Goal: Information Seeking & Learning: Learn about a topic

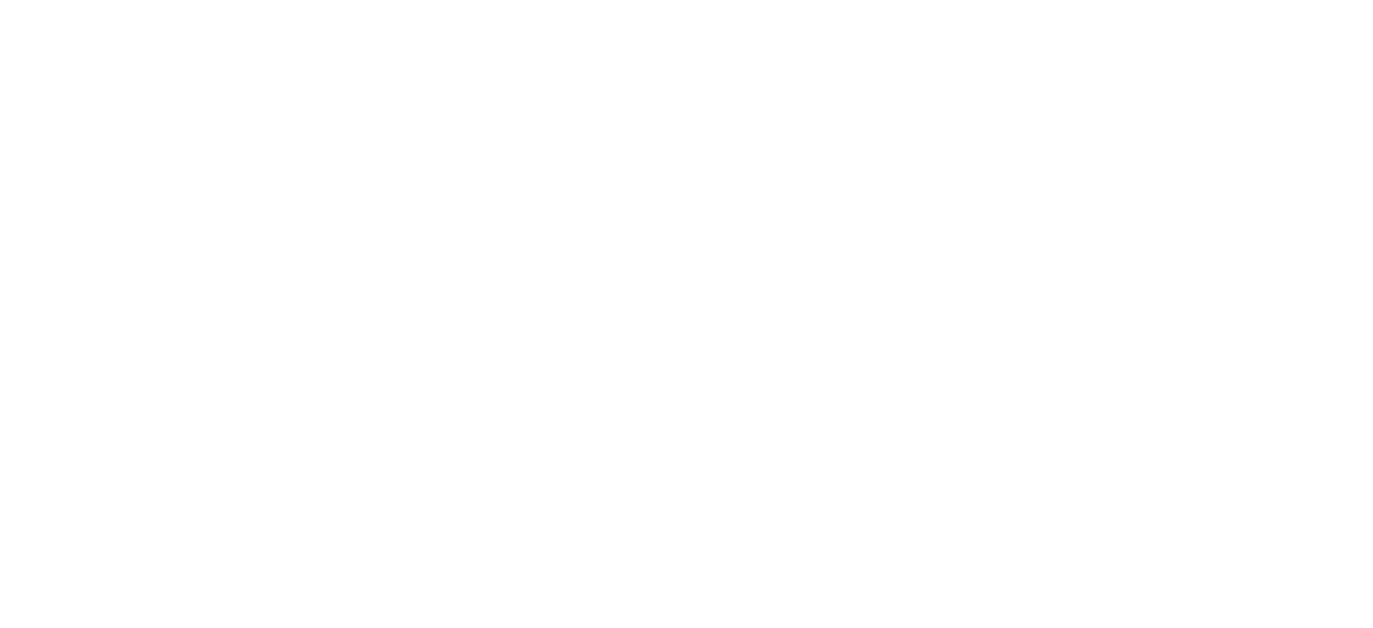
click at [715, 0] on html at bounding box center [686, 0] width 1373 height 0
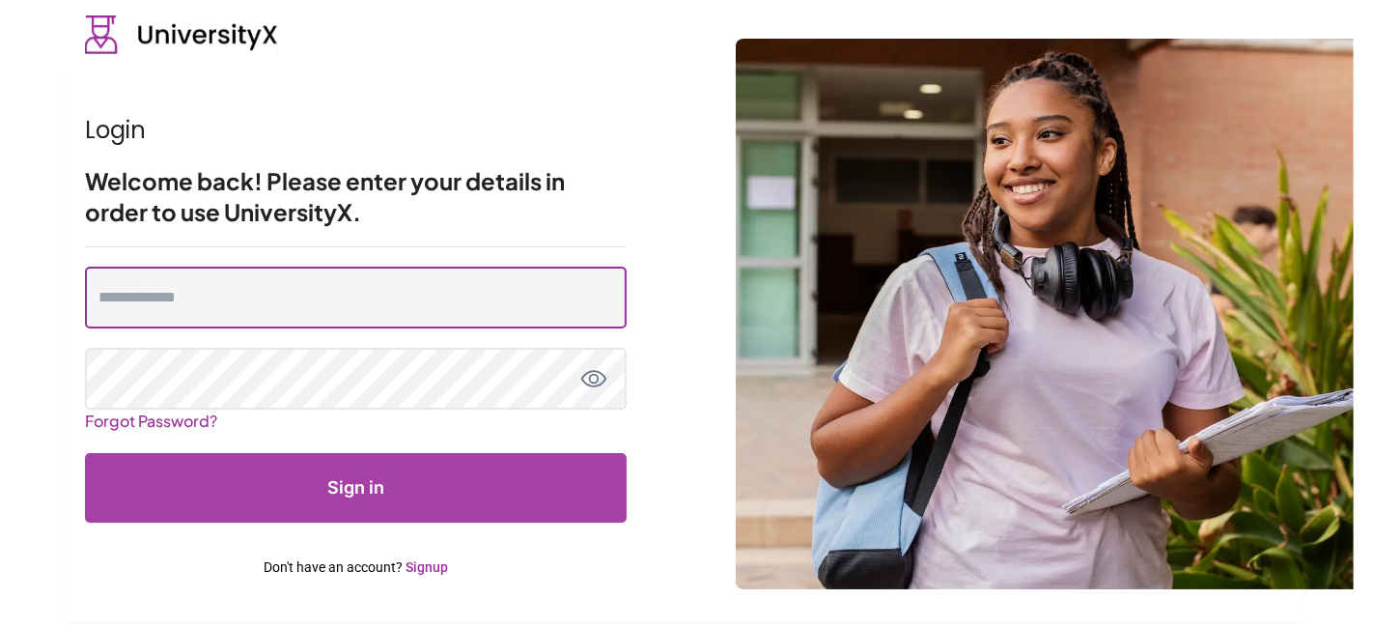
type input "**********"
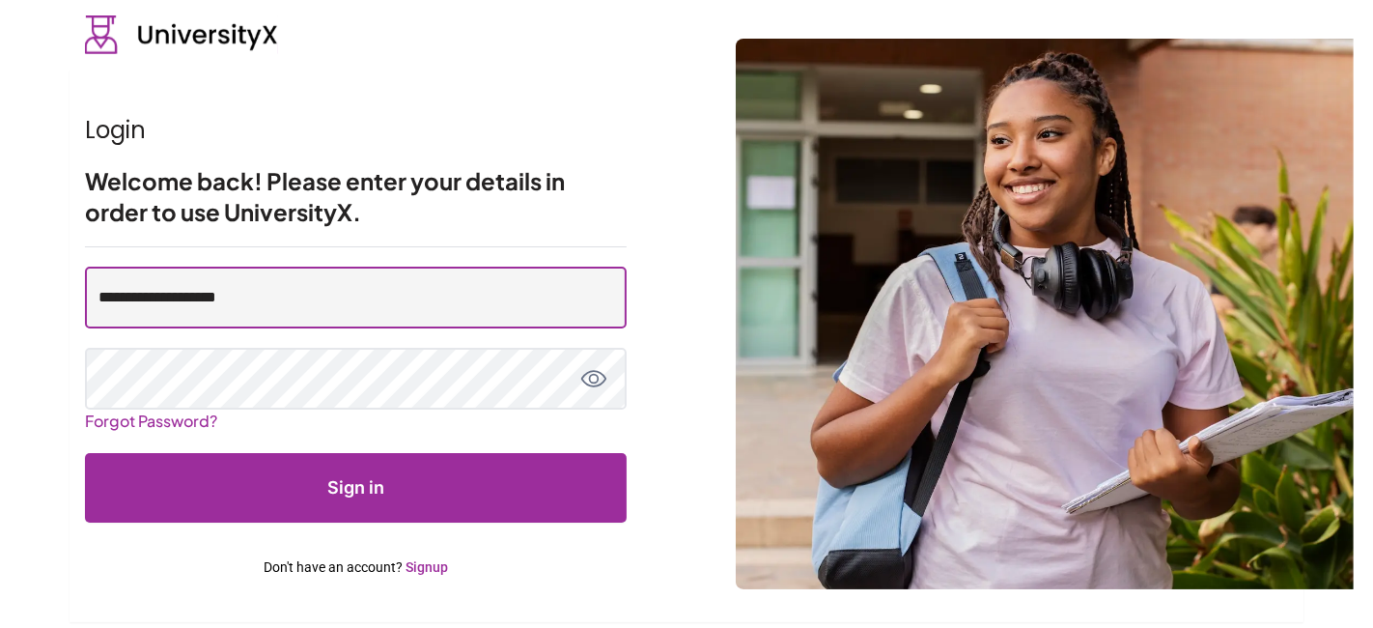
click at [192, 300] on input "**********" at bounding box center [356, 297] width 542 height 62
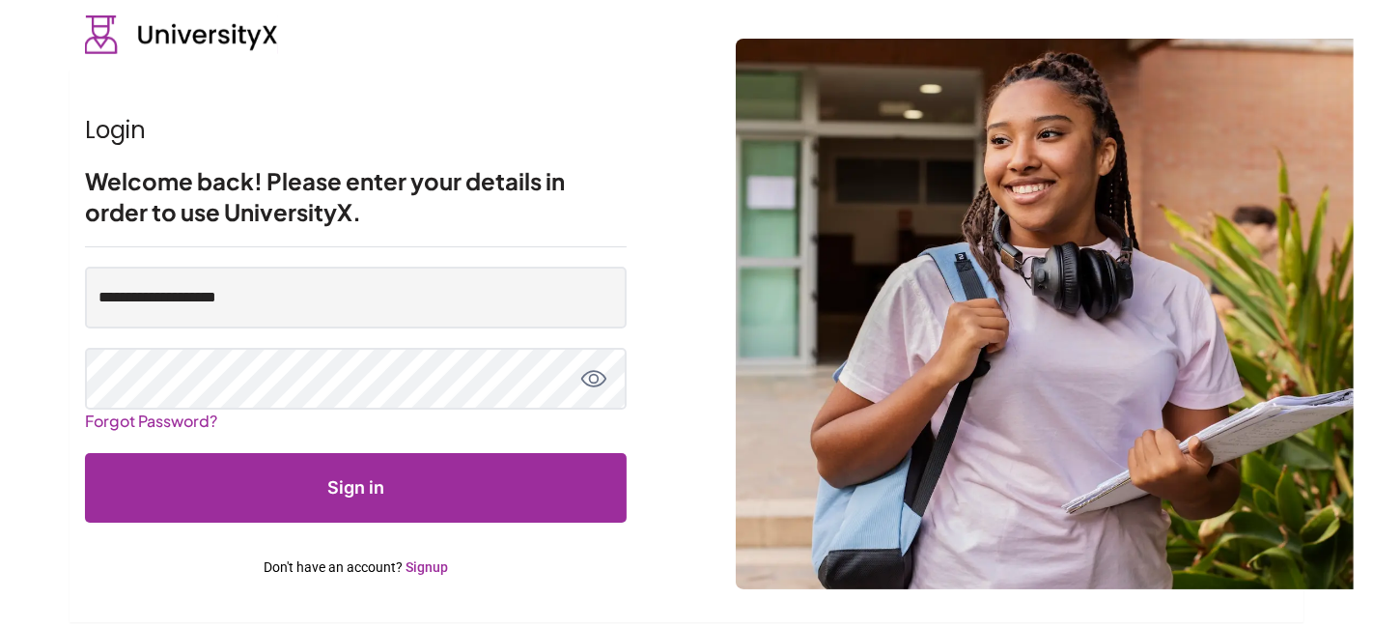
click at [223, 491] on button "Sign in" at bounding box center [356, 488] width 542 height 70
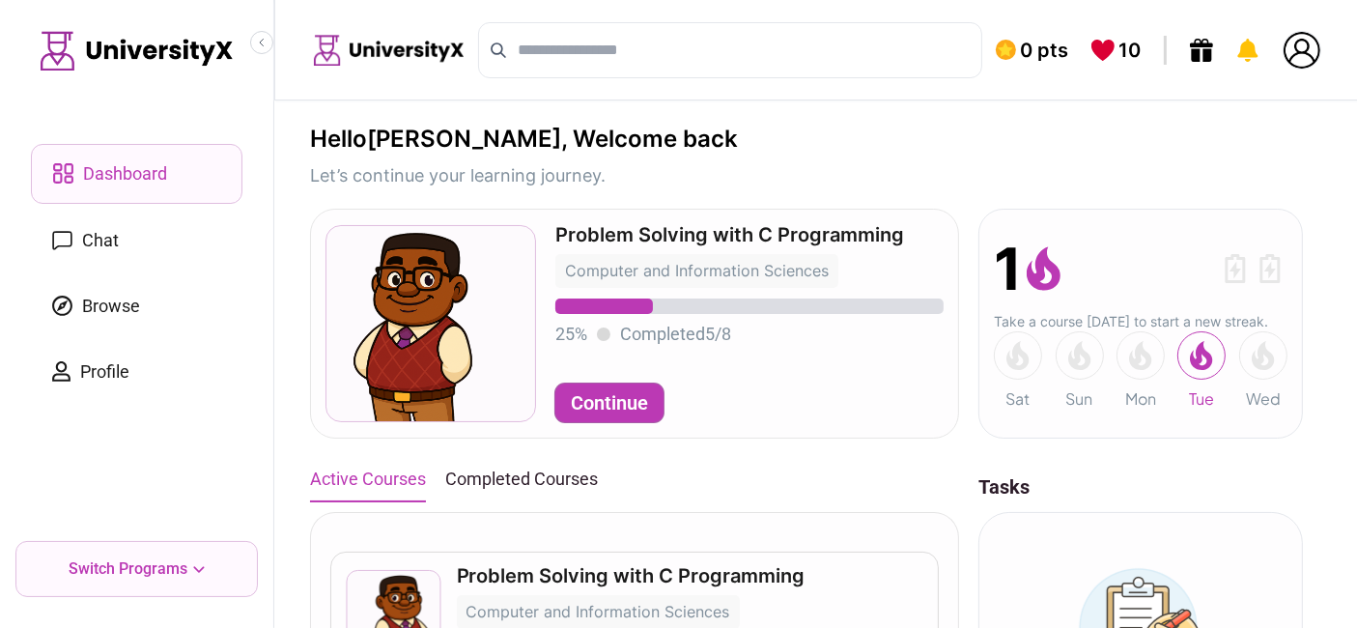
click at [645, 399] on button "Continue" at bounding box center [609, 402] width 108 height 39
click at [621, 407] on button "Continue" at bounding box center [609, 402] width 108 height 39
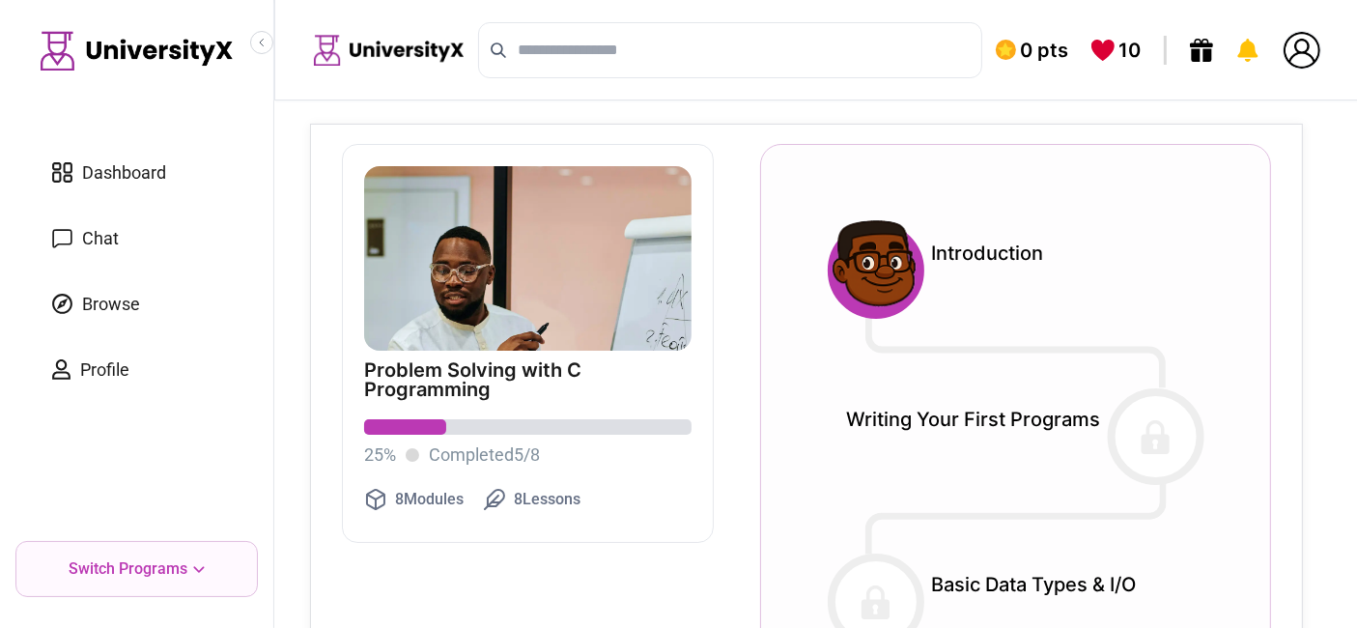
click at [863, 265] on img at bounding box center [872, 267] width 108 height 108
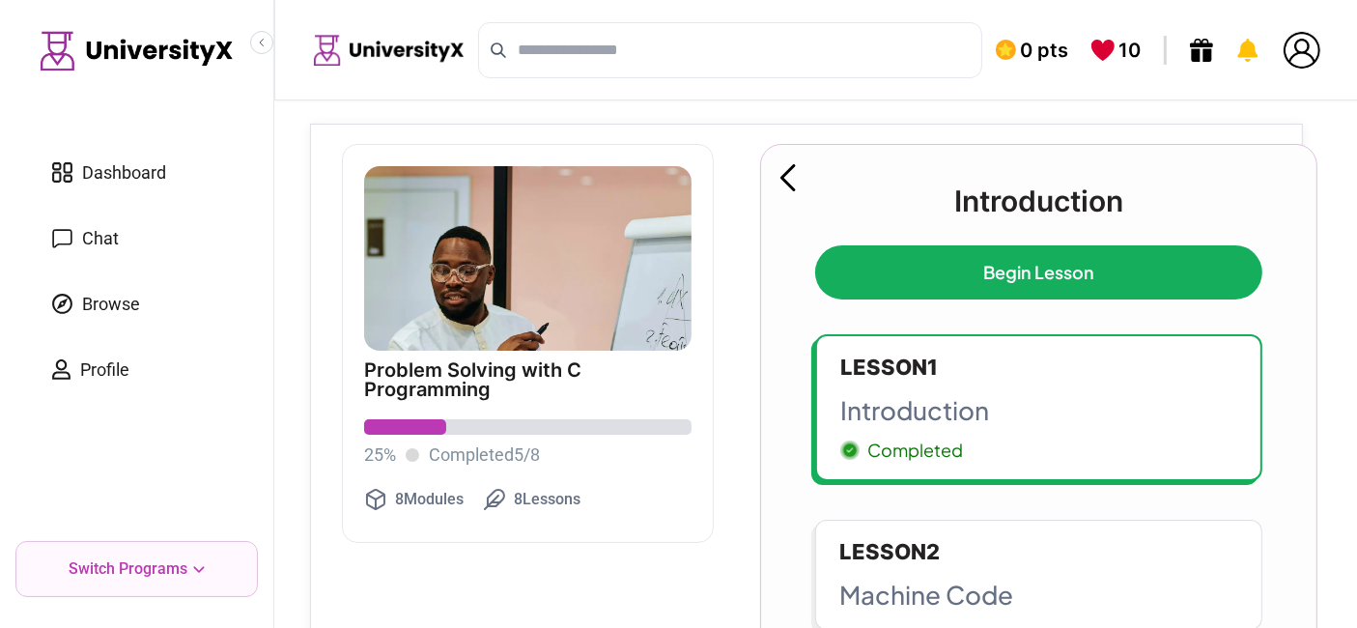
click at [997, 388] on link "Lesson 1 Introduction Completed" at bounding box center [1038, 407] width 447 height 147
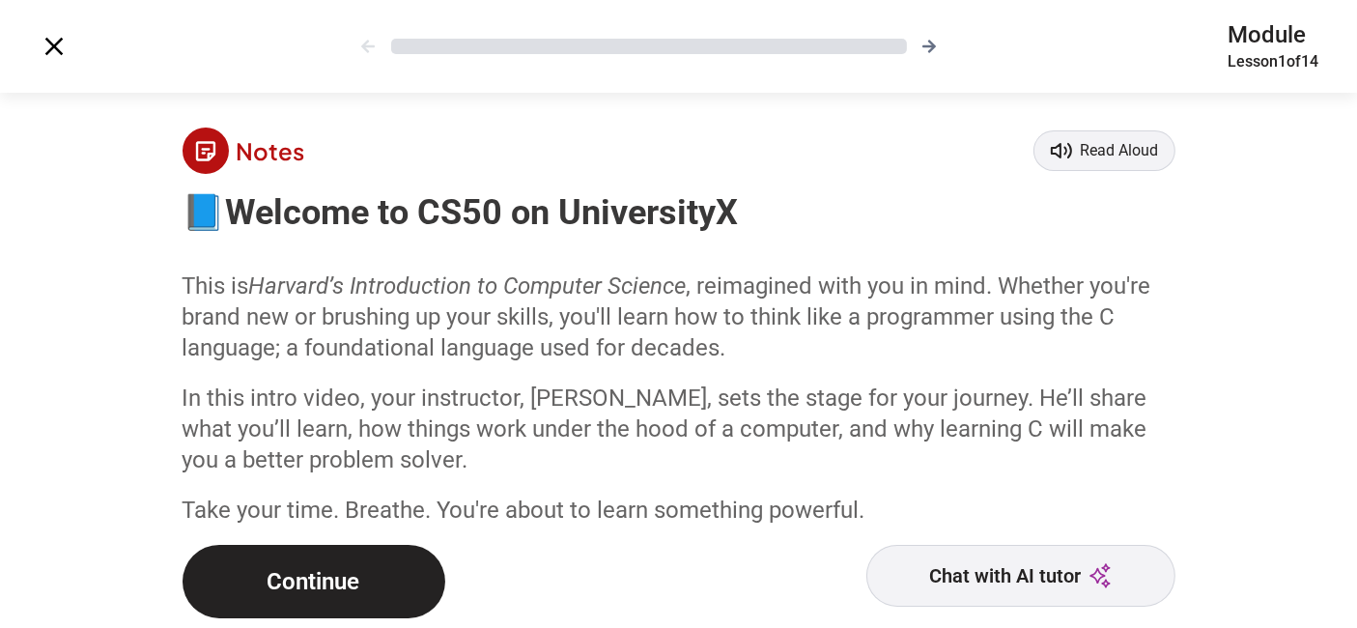
scroll to position [20, 0]
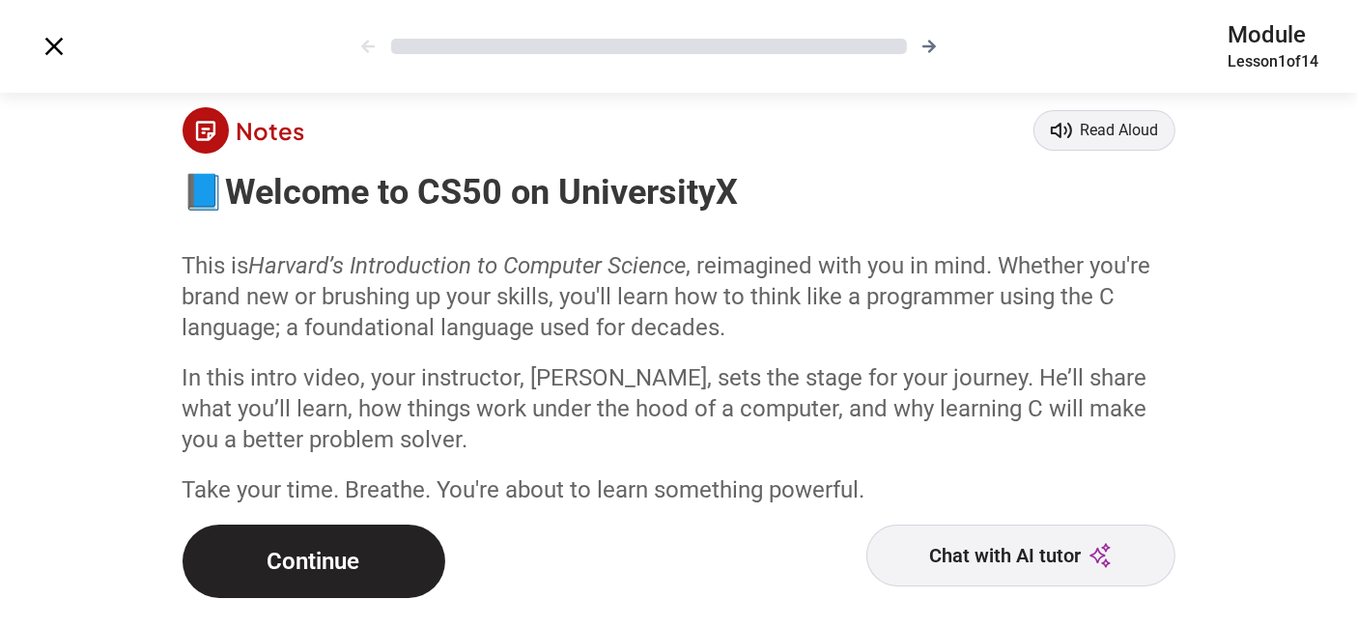
click at [339, 583] on button "Continue" at bounding box center [313, 560] width 263 height 73
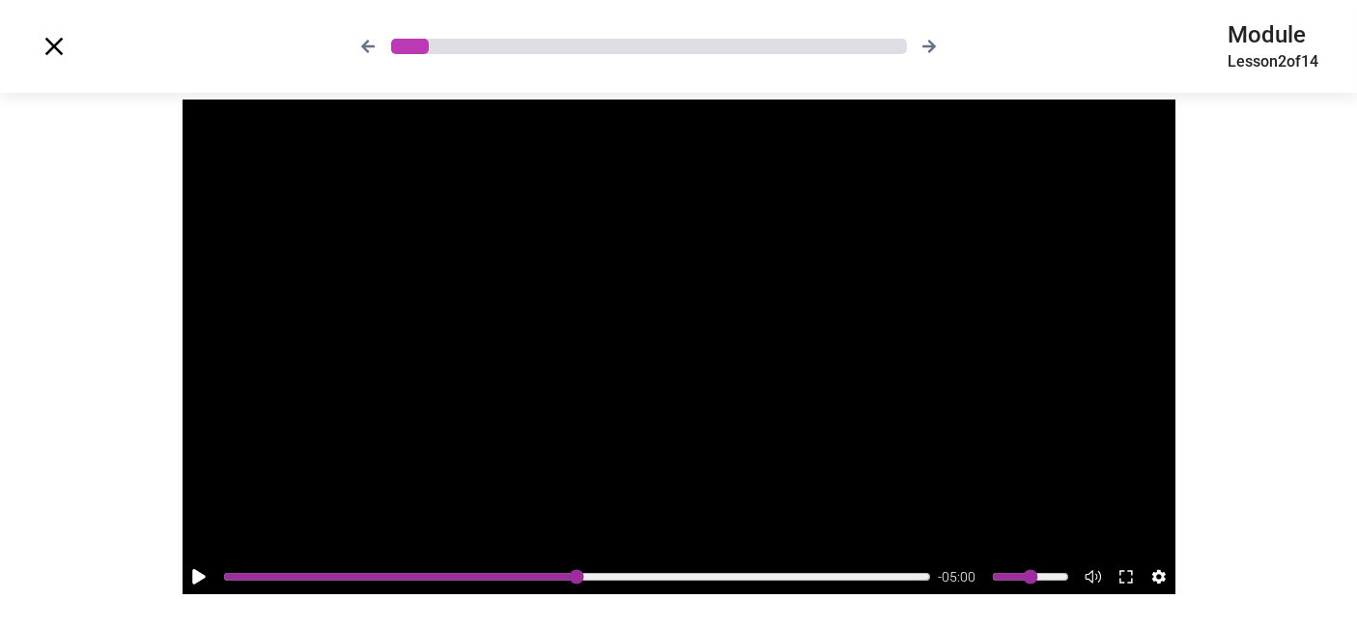
scroll to position [202, 0]
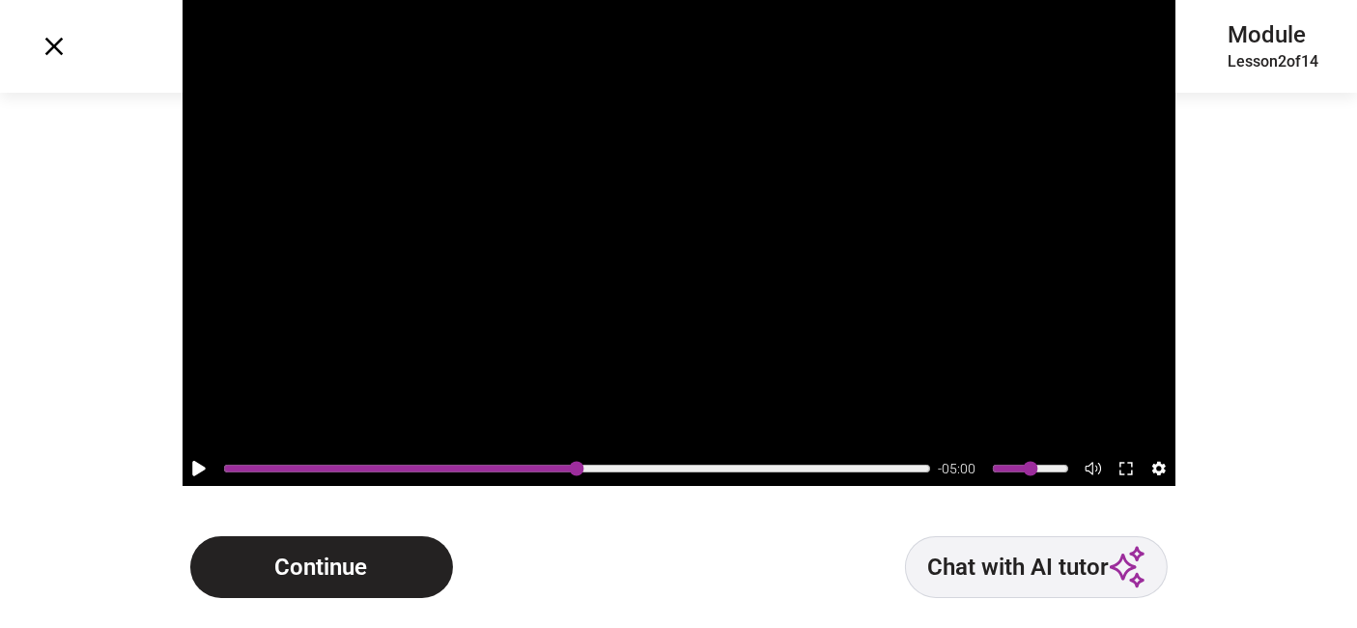
click at [294, 557] on button "Continue" at bounding box center [321, 567] width 263 height 62
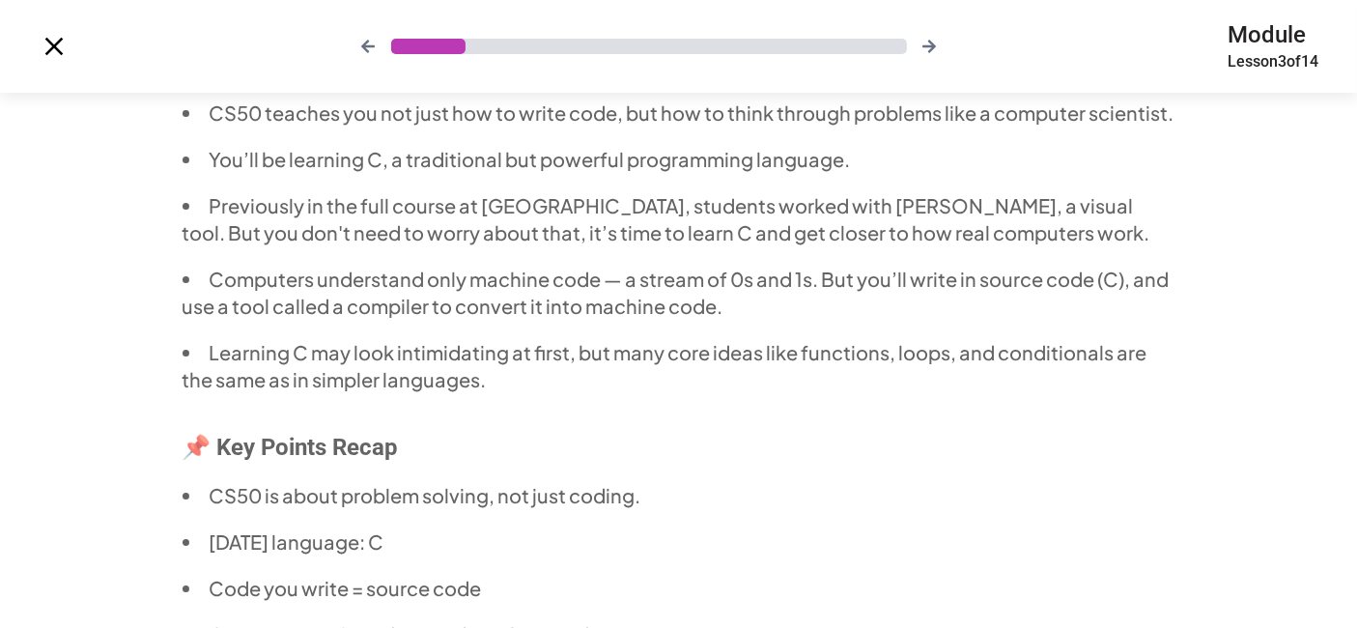
scroll to position [0, 0]
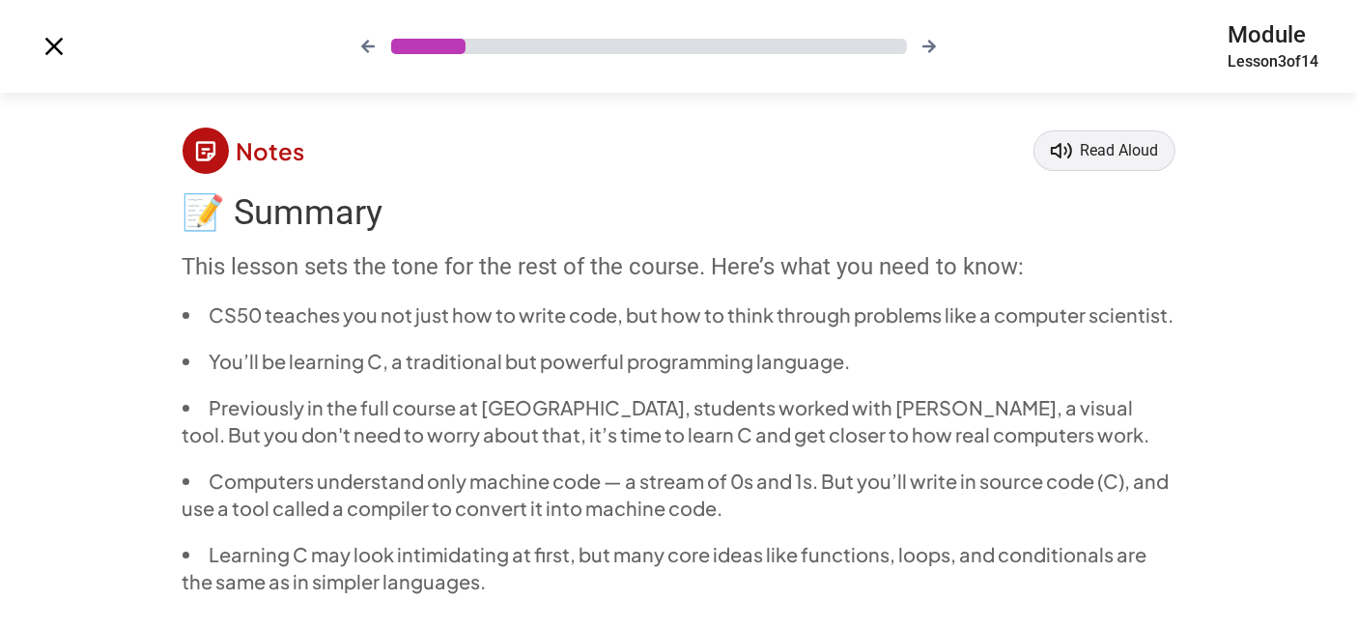
click at [360, 42] on icon at bounding box center [367, 46] width 15 height 15
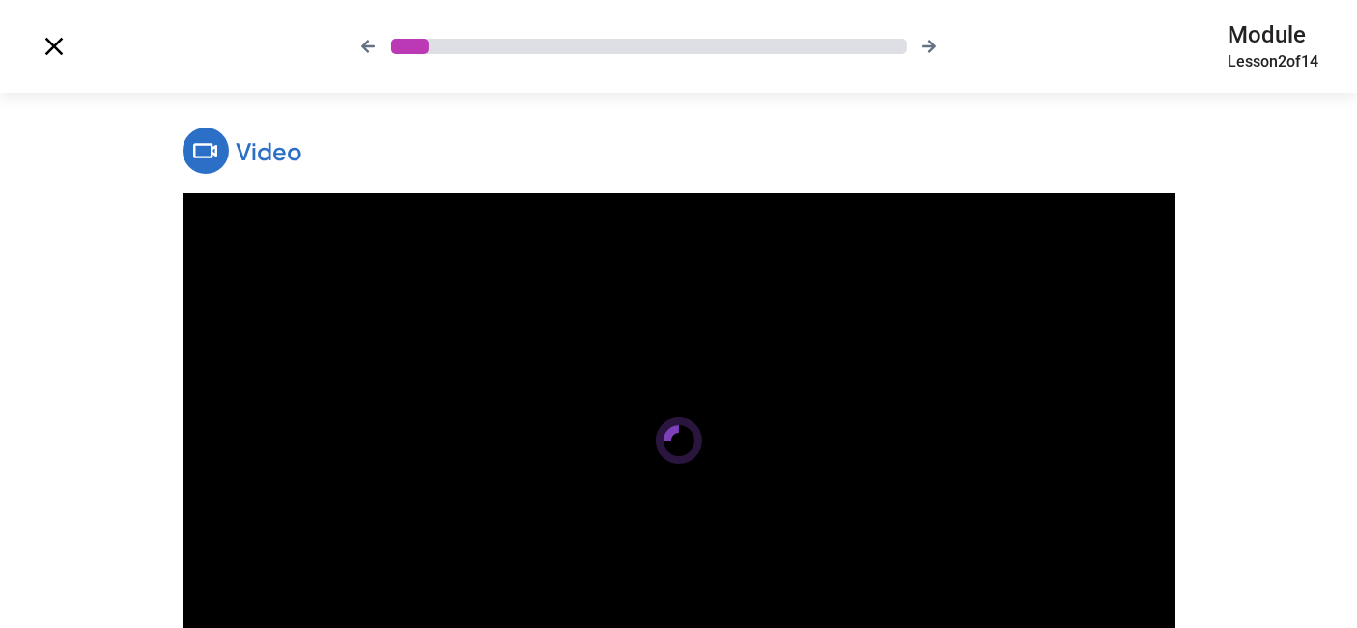
scroll to position [202, 0]
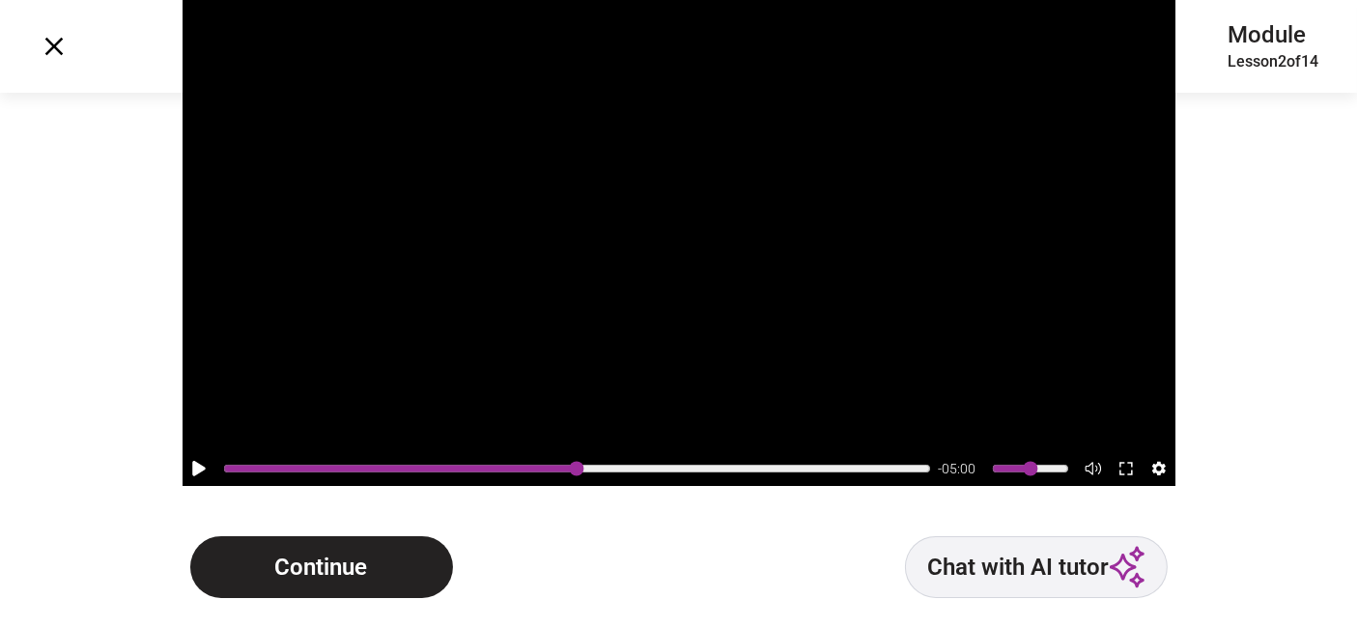
click at [351, 579] on button "Continue" at bounding box center [321, 567] width 263 height 62
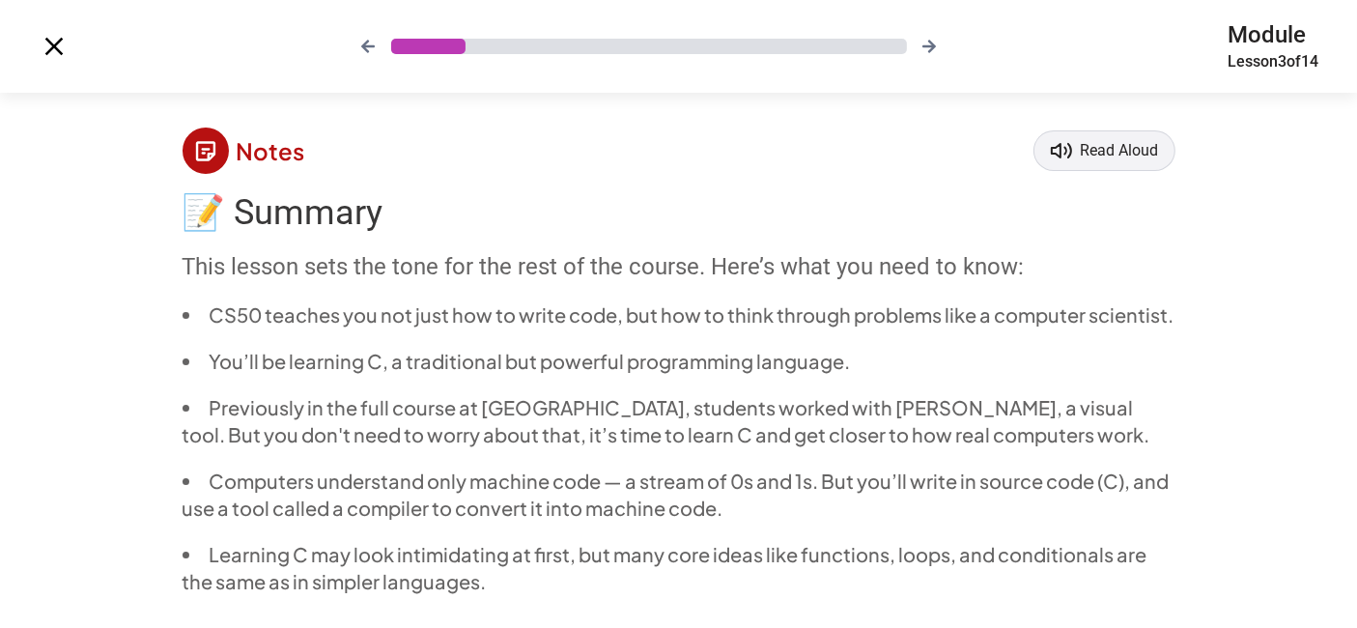
scroll to position [437, 0]
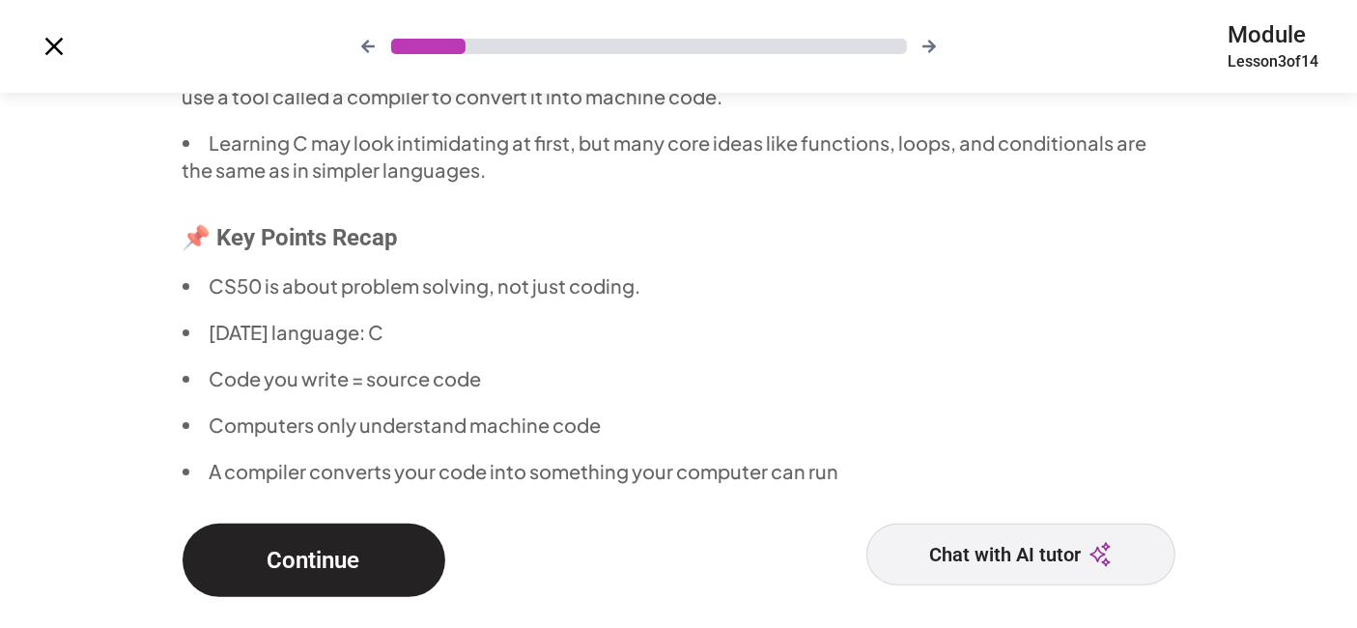
click at [363, 47] on icon at bounding box center [367, 46] width 15 height 15
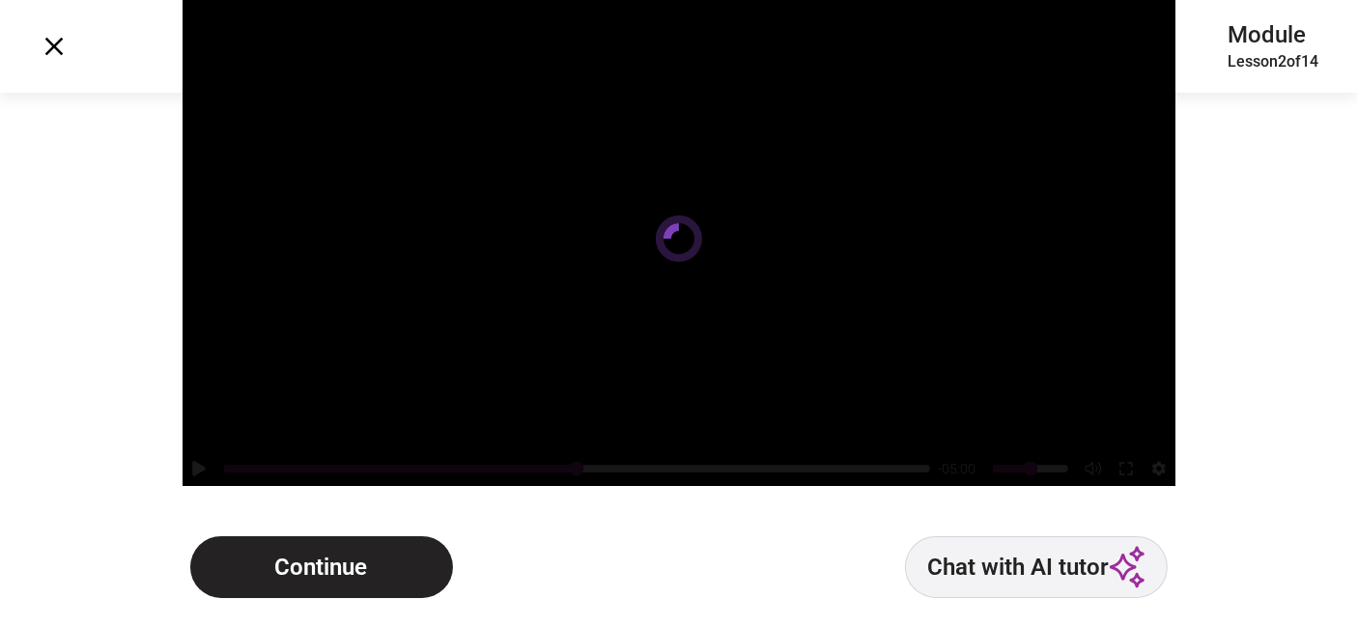
click at [363, 47] on div at bounding box center [678, 238] width 993 height 494
